Goal: Register for event/course

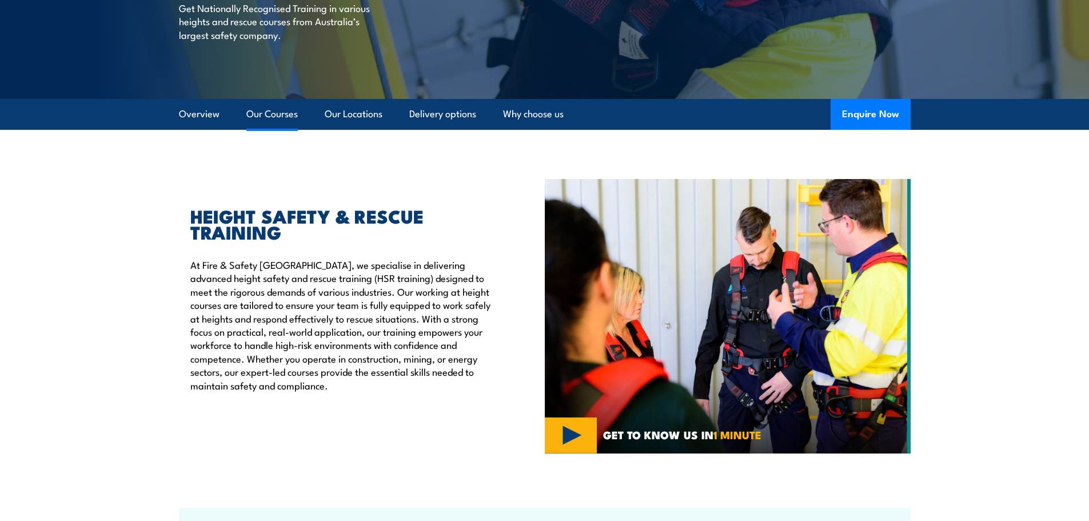
click at [270, 113] on link "Our Courses" at bounding box center [271, 114] width 51 height 30
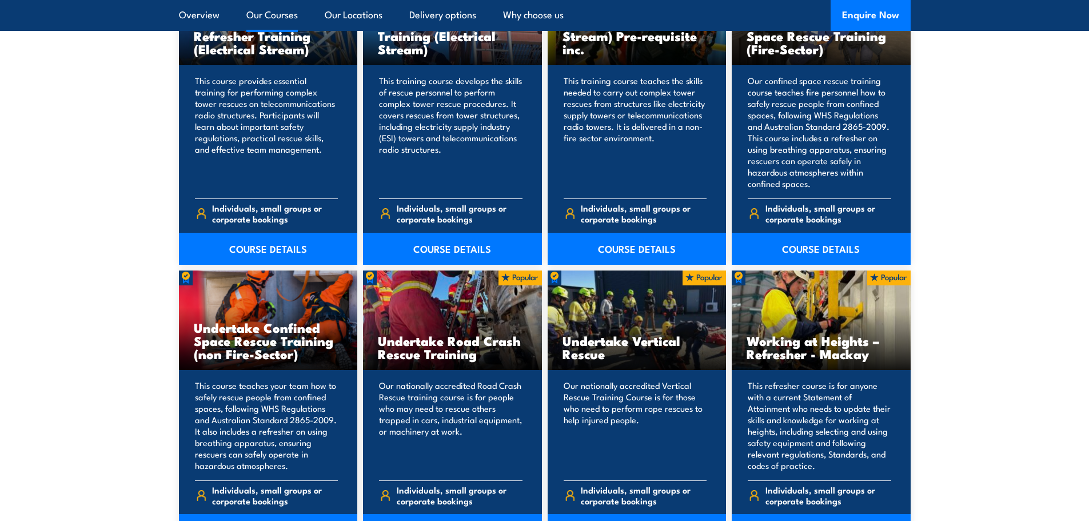
scroll to position [924, 0]
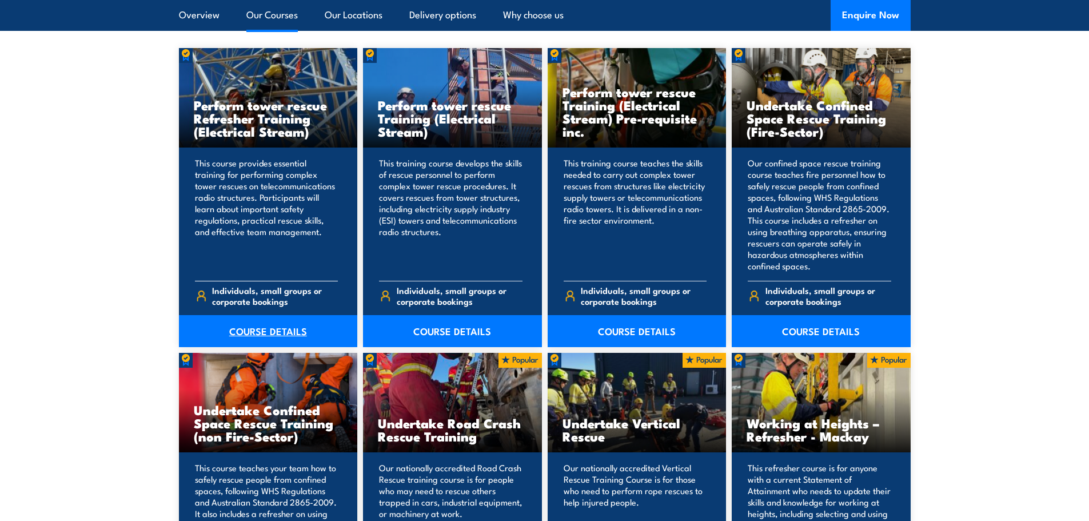
click at [265, 332] on link "COURSE DETAILS" at bounding box center [268, 331] width 179 height 32
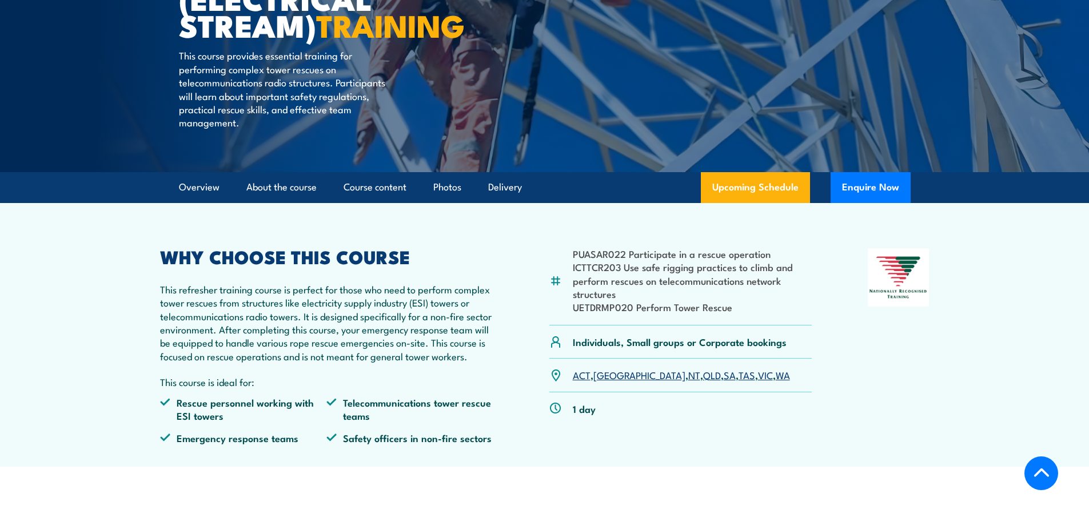
scroll to position [286, 0]
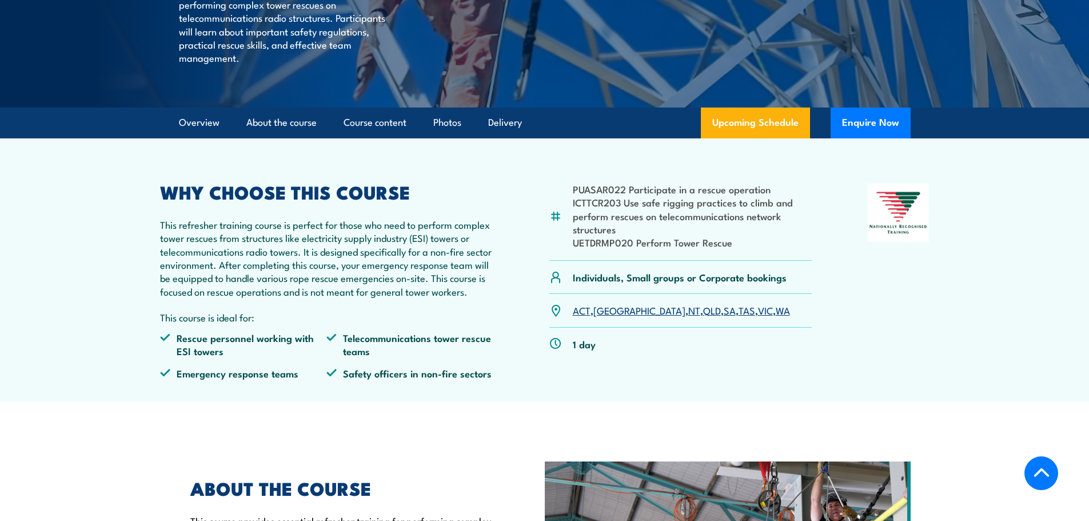
click at [703, 317] on link "QLD" at bounding box center [712, 310] width 18 height 14
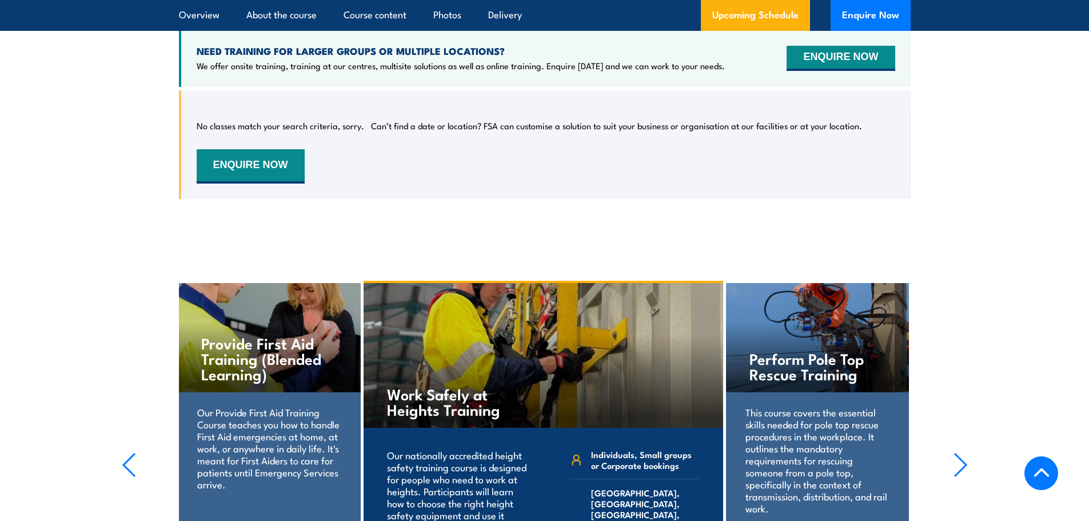
scroll to position [1805, 0]
